Goal: Task Accomplishment & Management: Use online tool/utility

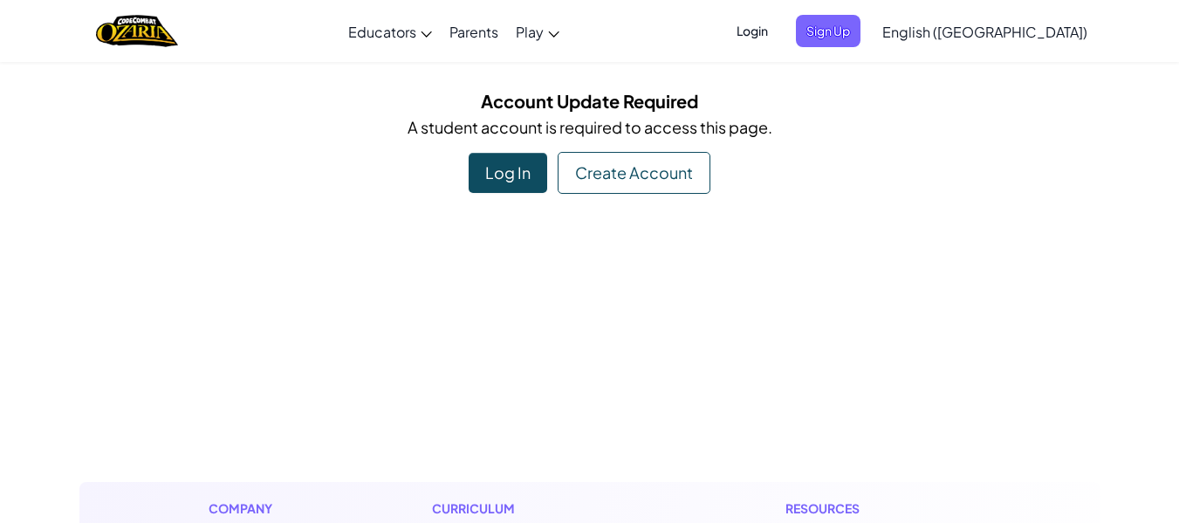
click at [508, 175] on div "Log In" at bounding box center [508, 173] width 79 height 40
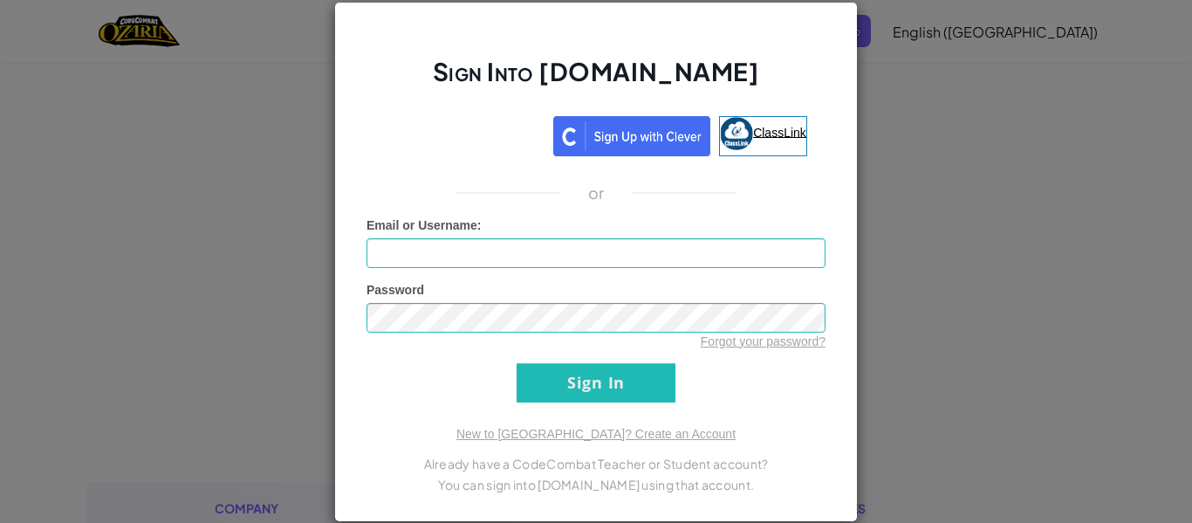
click at [762, 132] on span "ClassLink" at bounding box center [779, 132] width 53 height 14
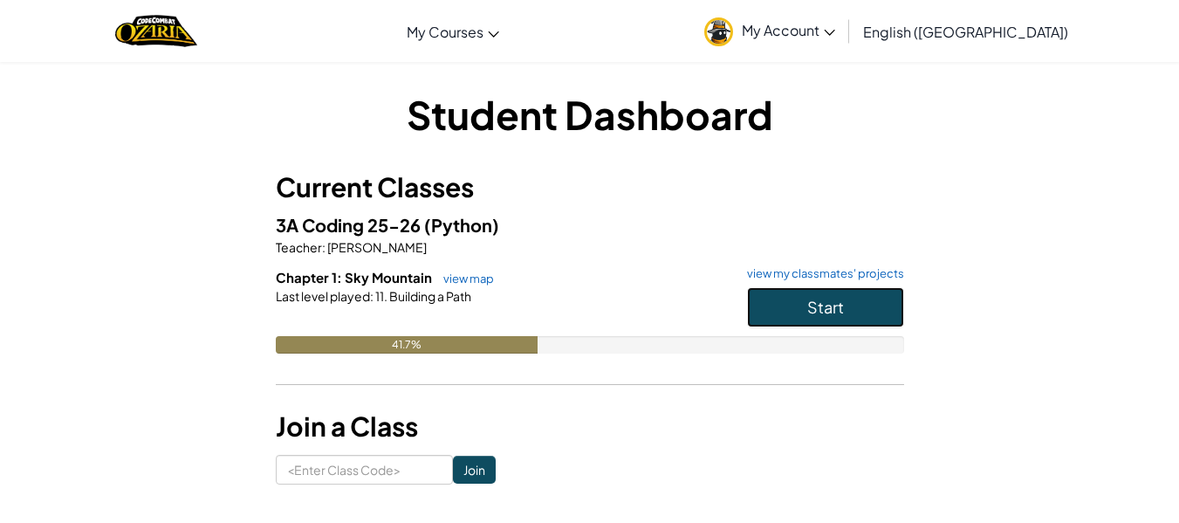
click at [779, 305] on button "Start" at bounding box center [825, 307] width 157 height 40
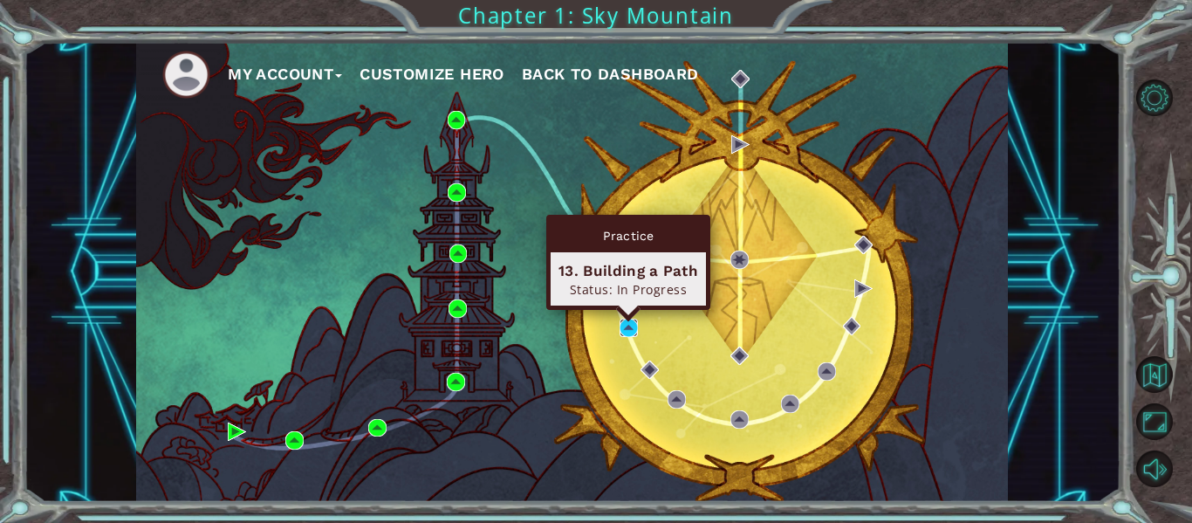
click at [632, 329] on img at bounding box center [629, 328] width 18 height 18
